Goal: Information Seeking & Learning: Learn about a topic

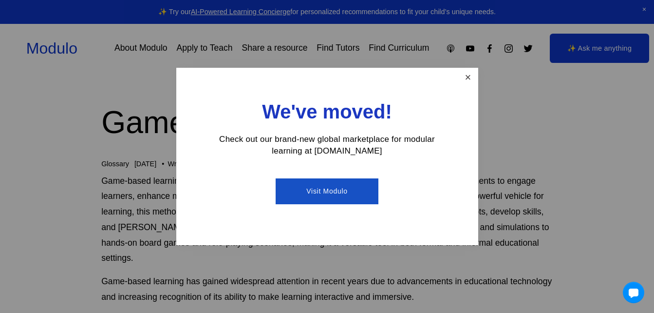
click at [474, 80] on link "Close" at bounding box center [467, 77] width 17 height 17
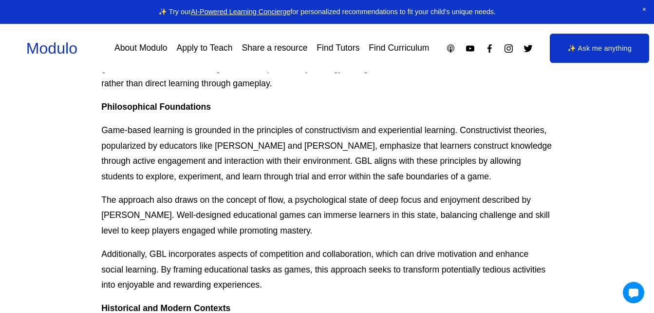
scroll to position [464, 0]
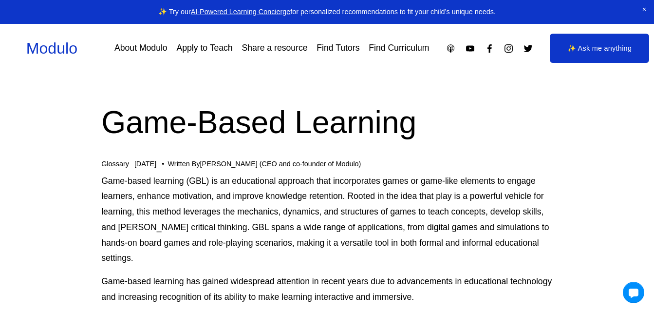
click at [630, 22] on link at bounding box center [327, 12] width 654 height 24
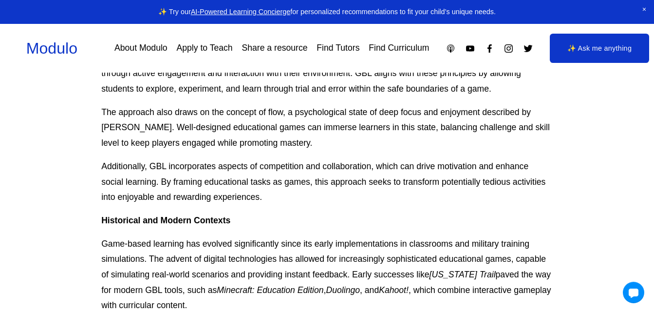
scroll to position [502, 0]
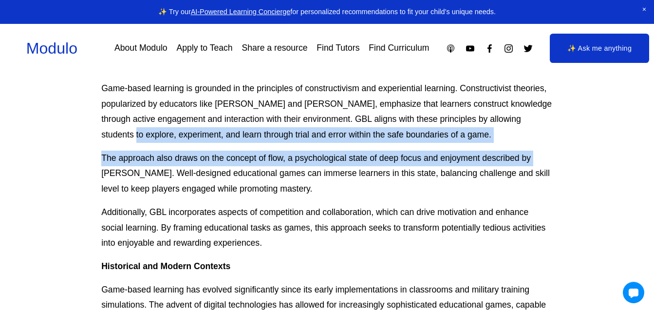
drag, startPoint x: 653, startPoint y: 102, endPoint x: 653, endPoint y: 148, distance: 45.3
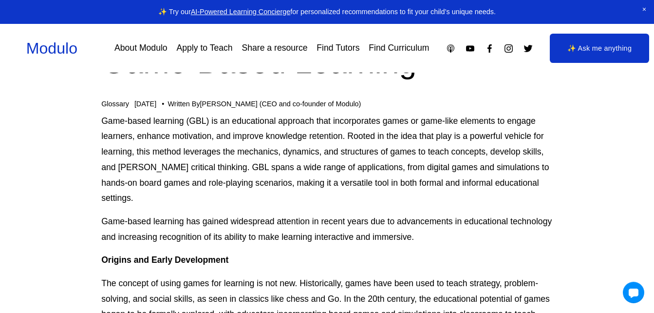
scroll to position [0, 0]
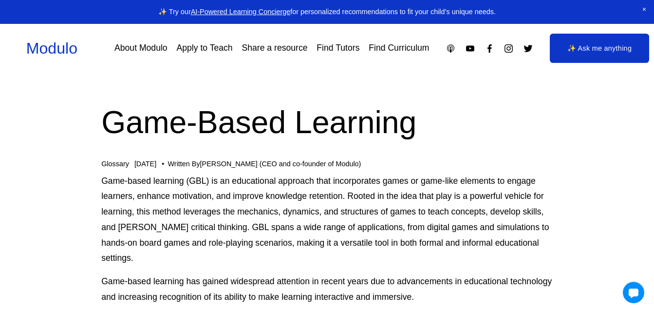
click at [134, 164] on div "Glossary [DATE] Written By [PERSON_NAME] (CEO and co-founder of Modulo)" at bounding box center [327, 164] width 452 height 8
click at [116, 162] on link "Glossary" at bounding box center [115, 164] width 28 height 8
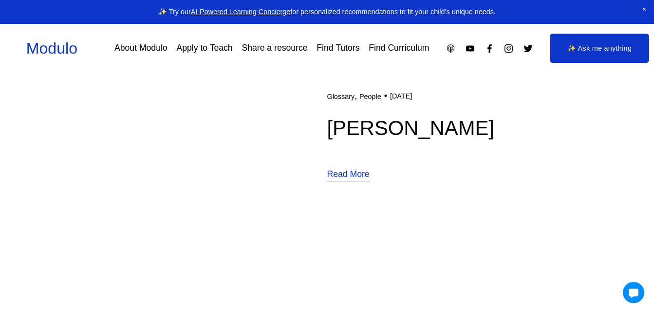
scroll to position [1366, 0]
